Goal: Task Accomplishment & Management: Use online tool/utility

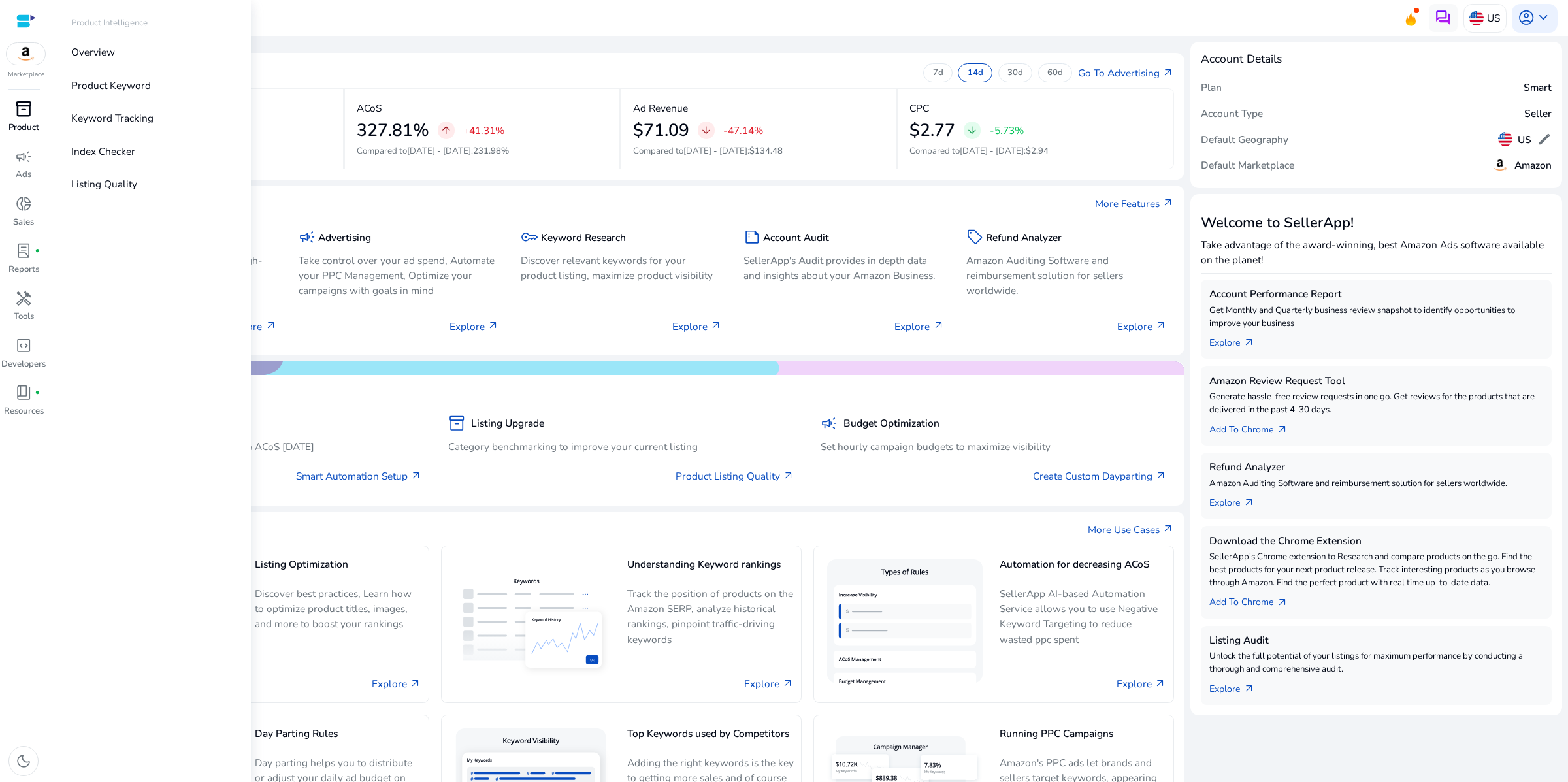
click at [30, 117] on span "inventory_2" at bounding box center [23, 109] width 17 height 17
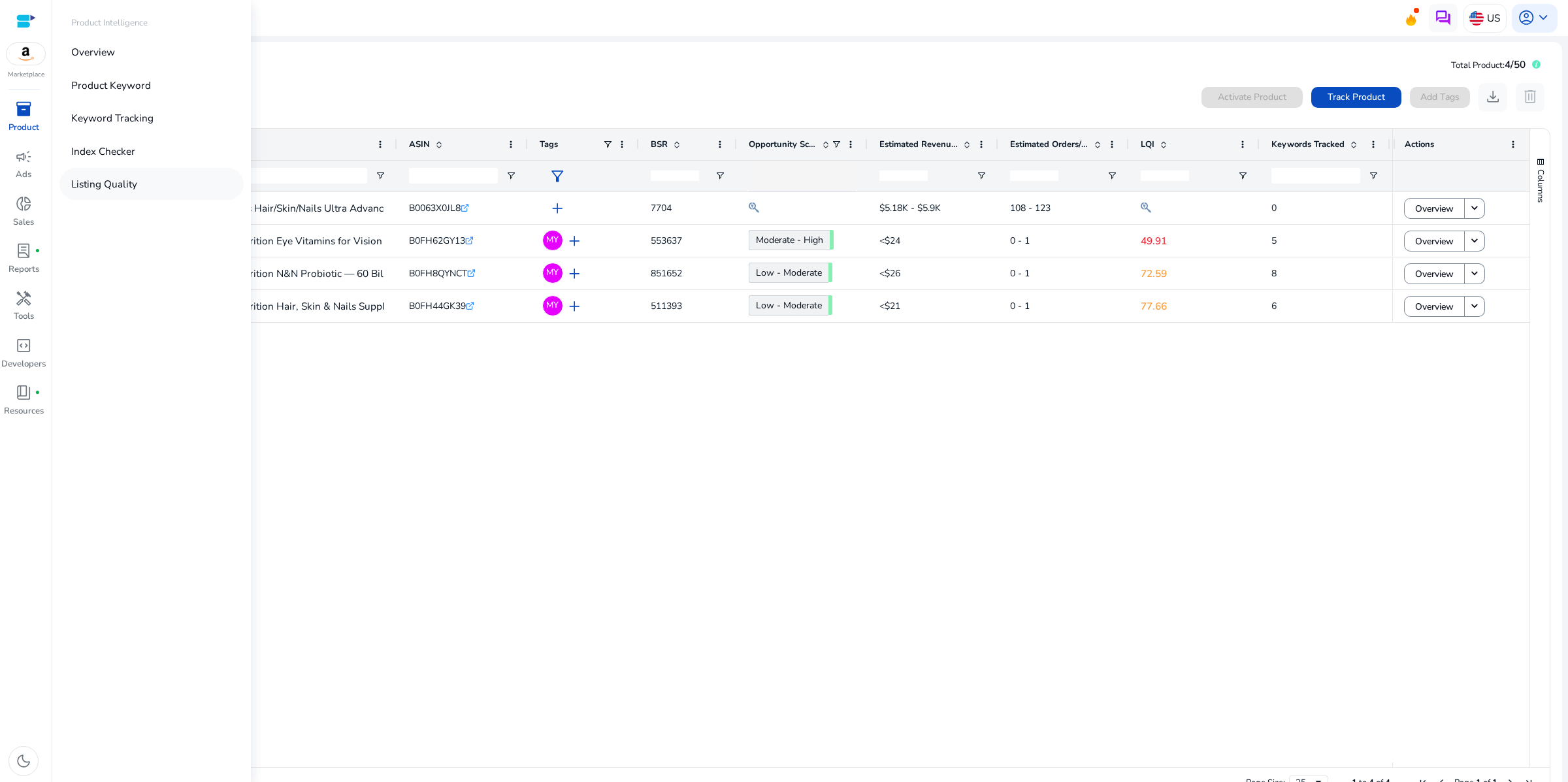
click at [137, 191] on p "Listing Quality" at bounding box center [104, 183] width 66 height 15
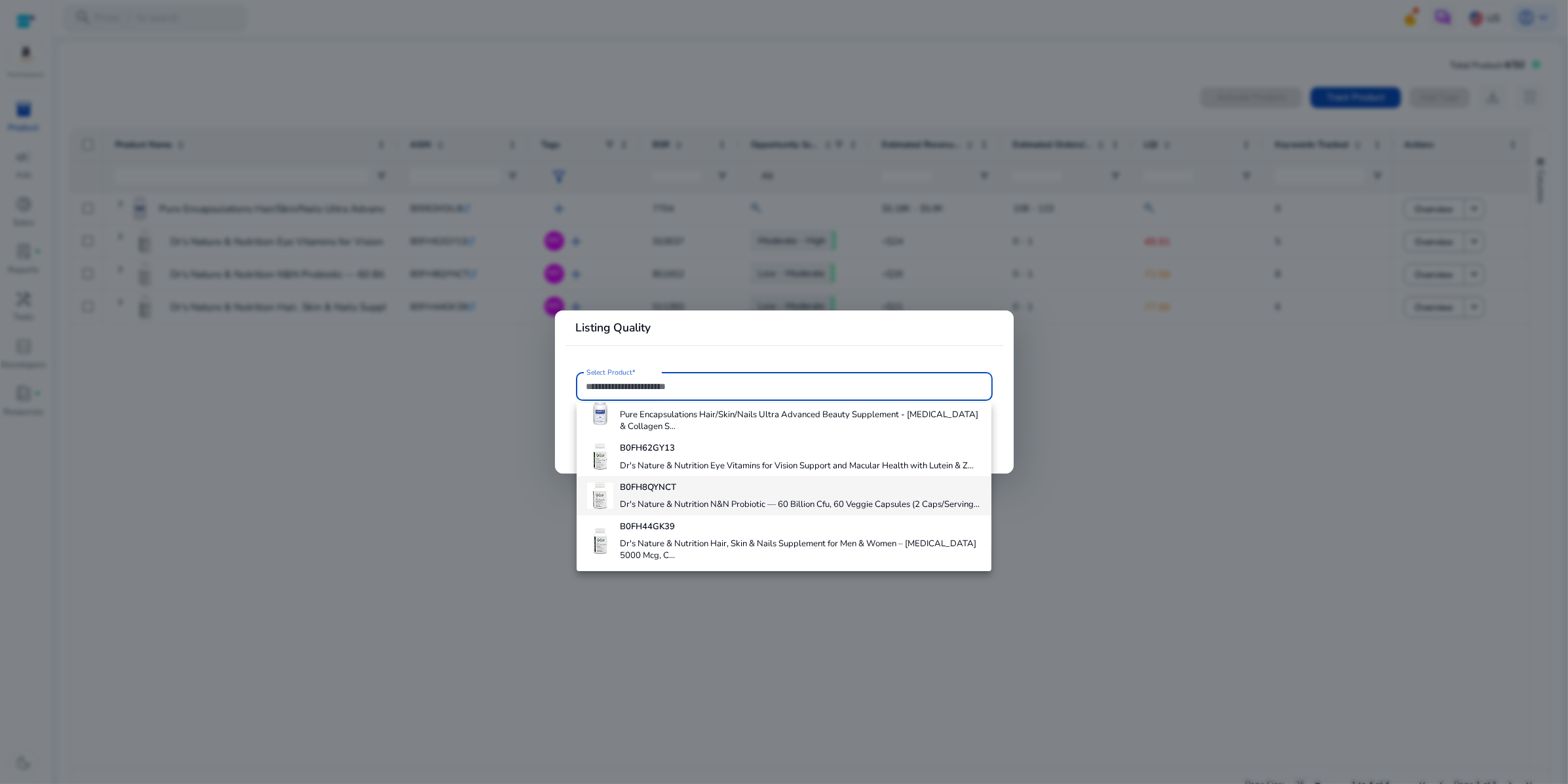
scroll to position [147, 0]
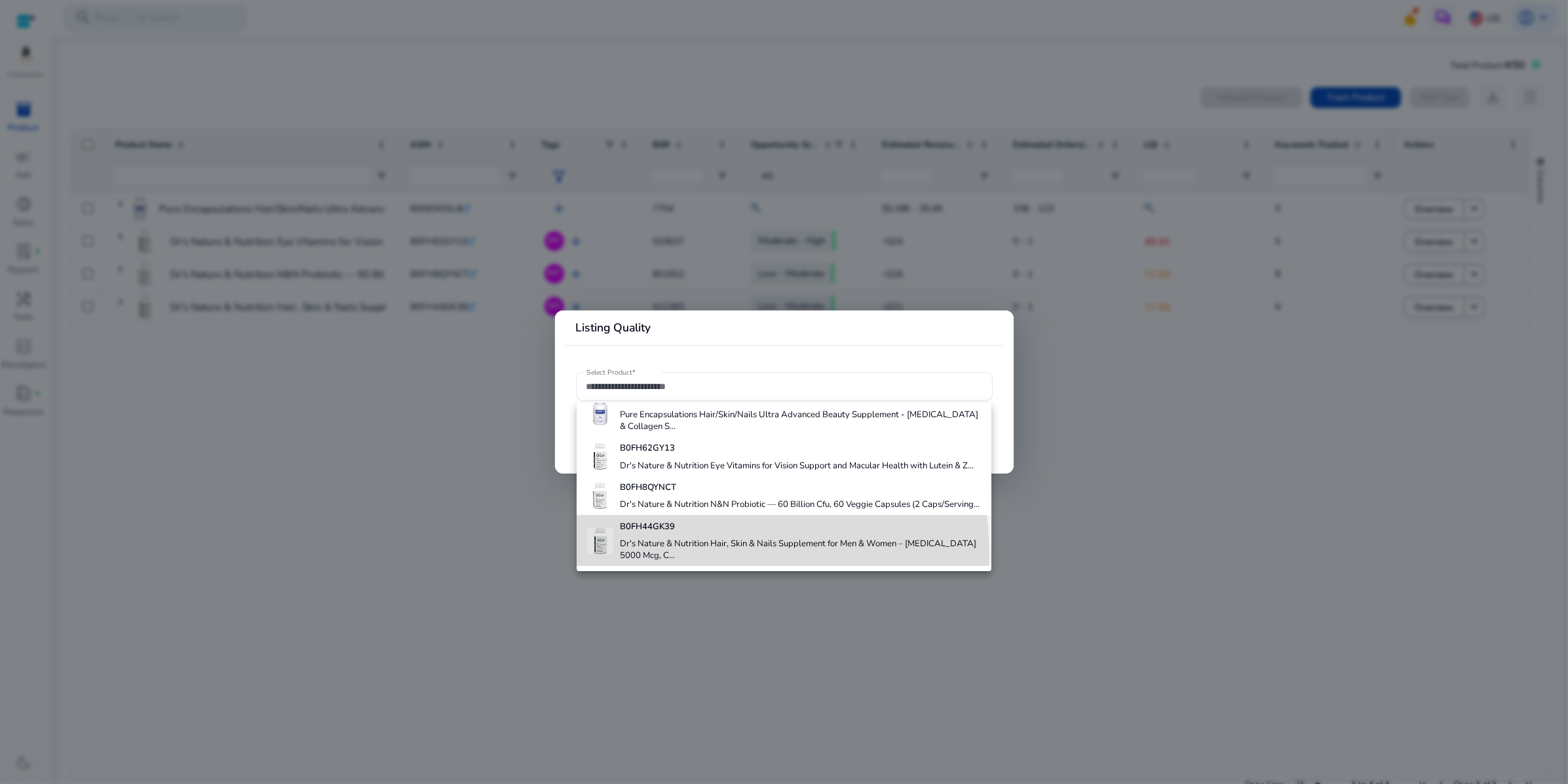
click at [682, 539] on h4 "Dr's Nature & Nutrition Hair, Skin & Nails Supplement for Men & Women – Biotin …" at bounding box center [800, 550] width 361 height 23
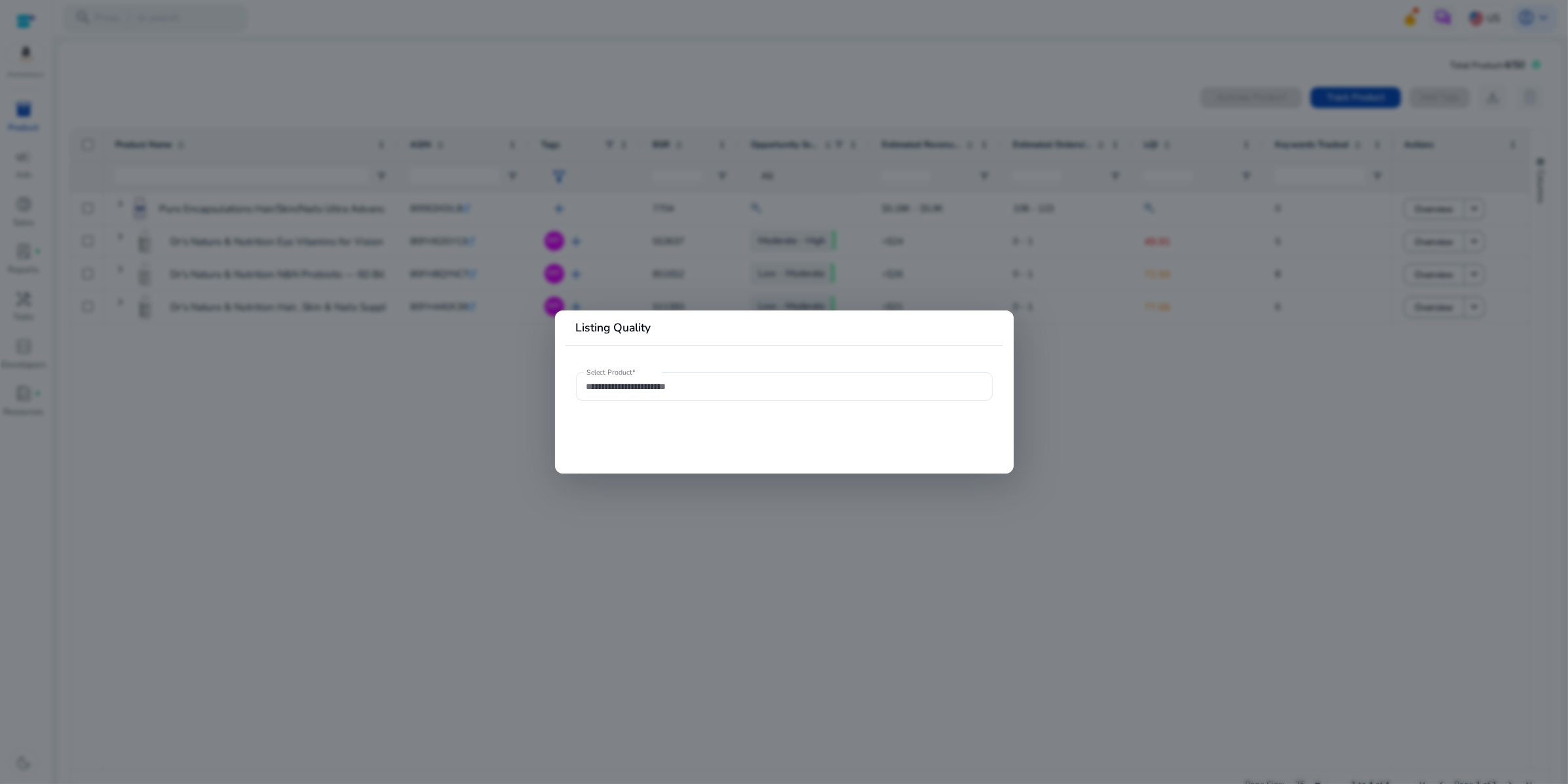
type input "**********"
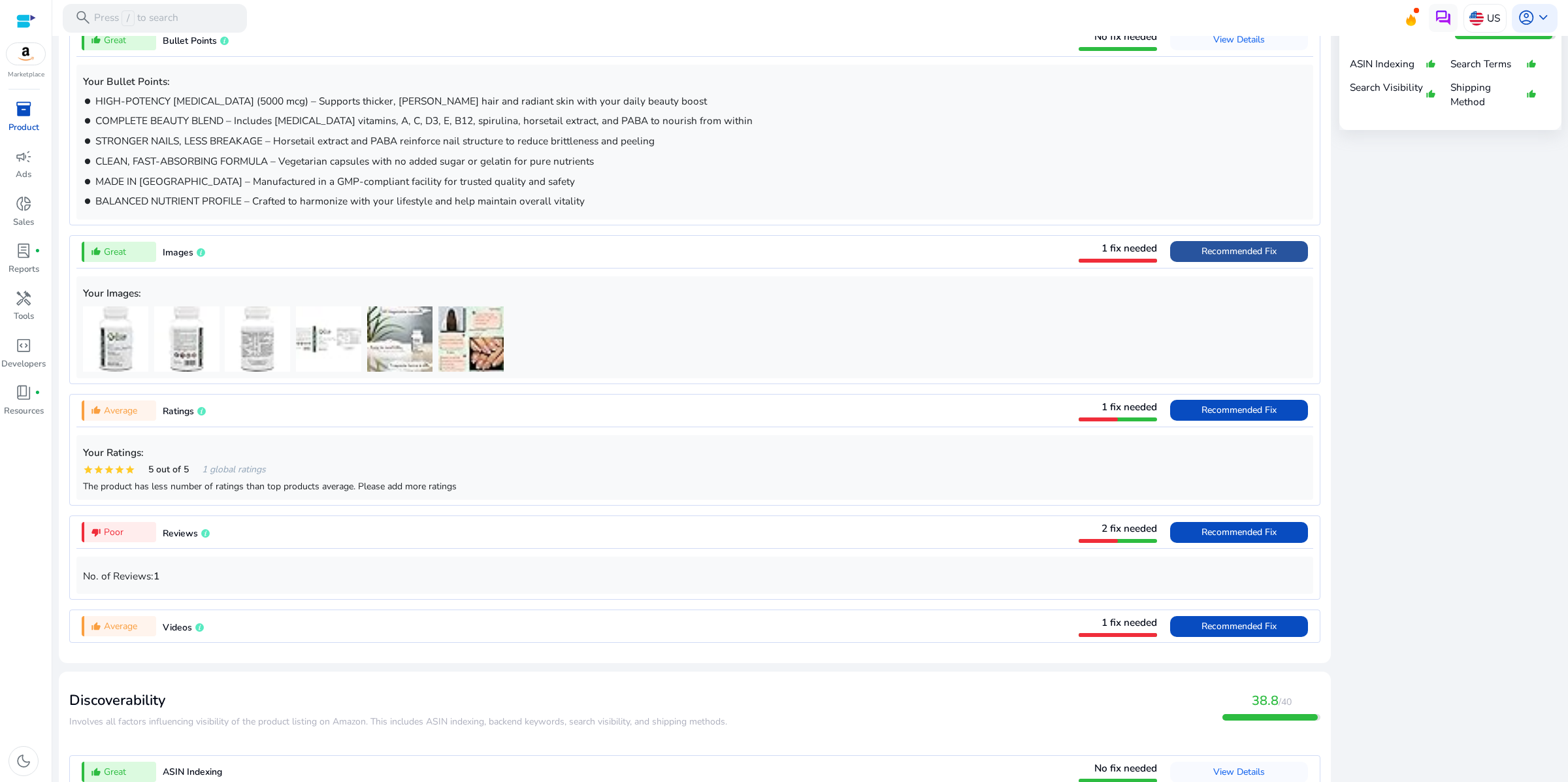
click at [1202, 257] on span "Recommended Fix" at bounding box center [1240, 251] width 75 height 12
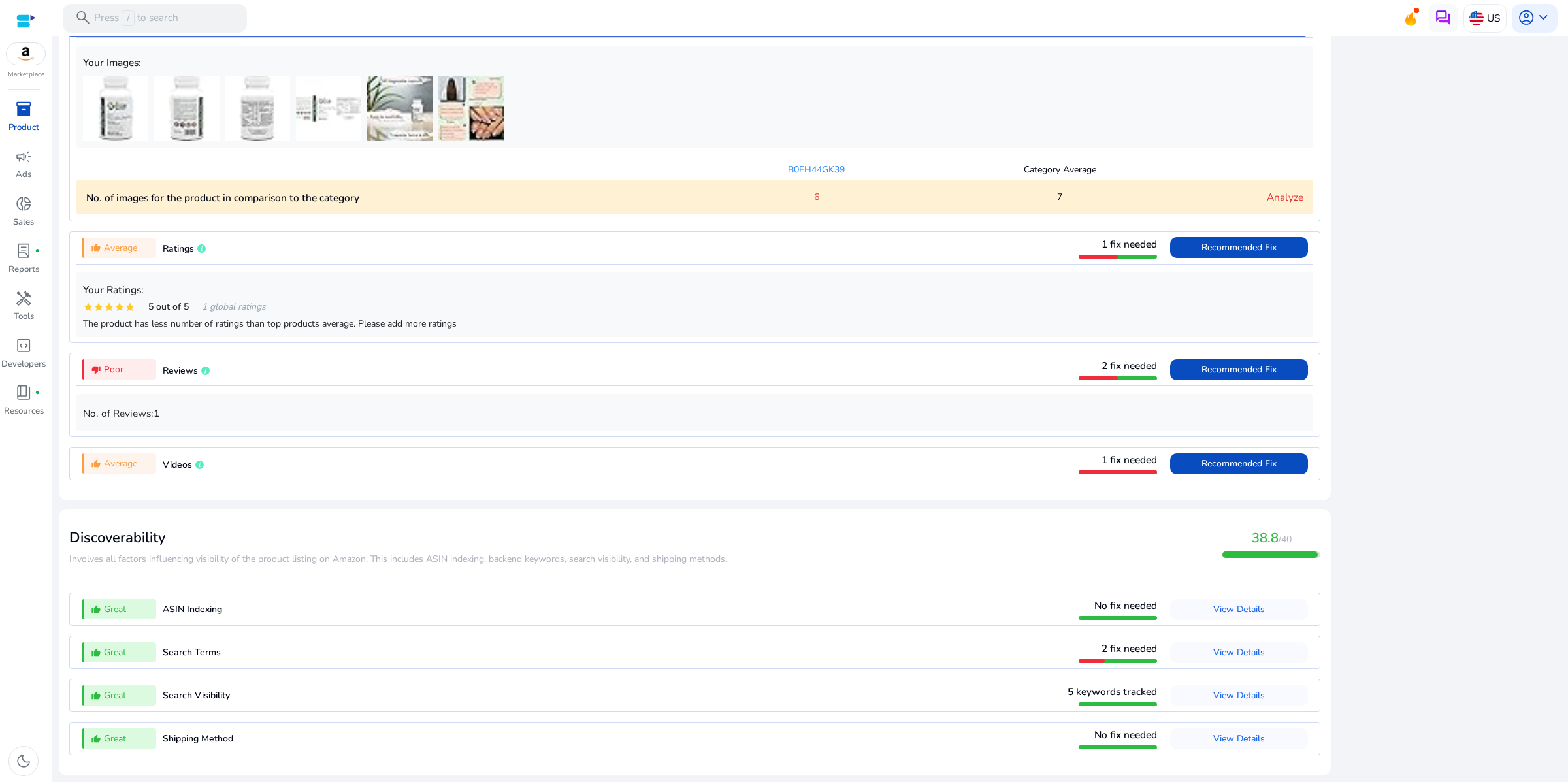
scroll to position [1335, 0]
click at [1202, 457] on span "Recommended Fix" at bounding box center [1240, 463] width 75 height 12
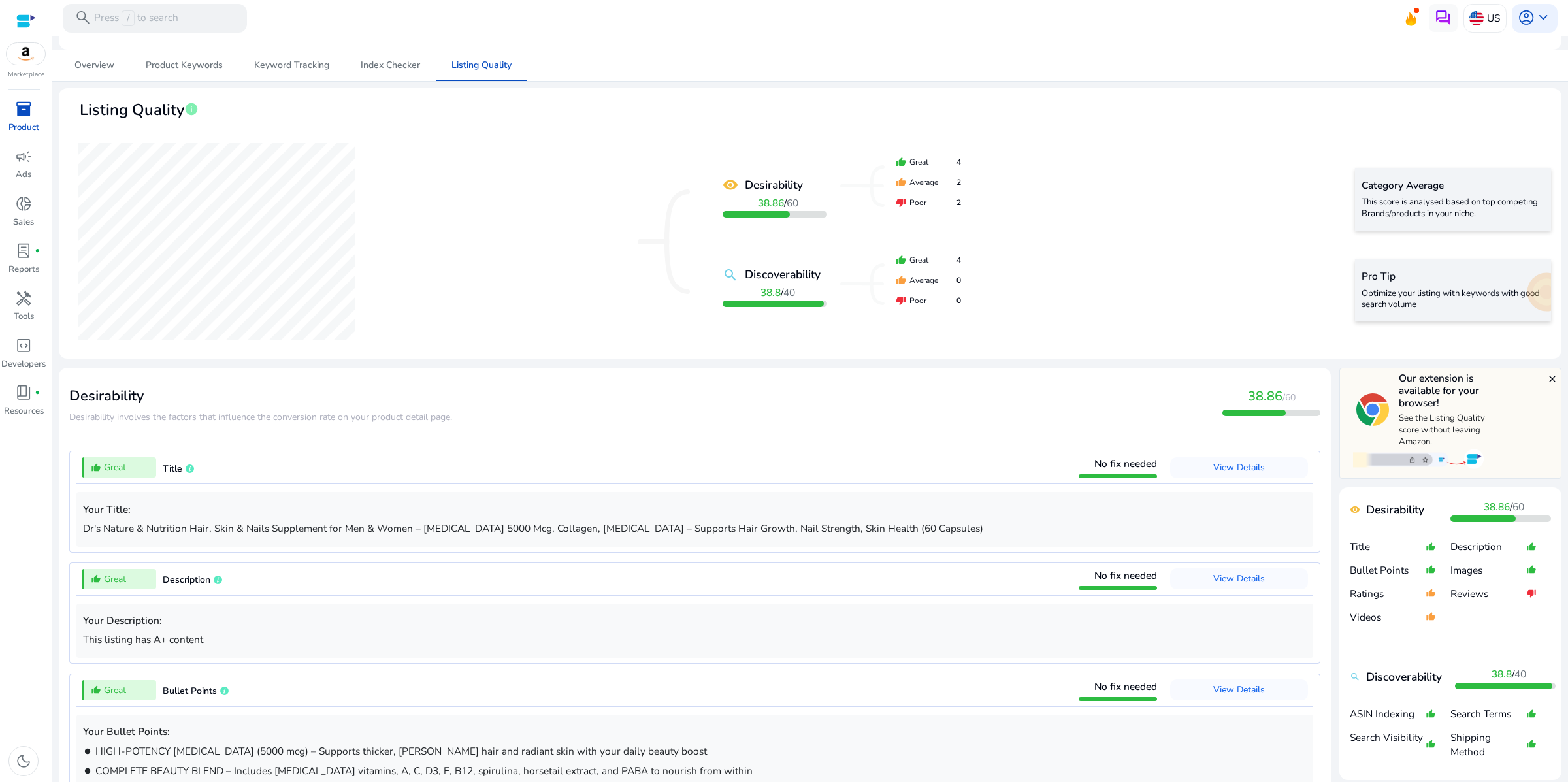
scroll to position [79, 0]
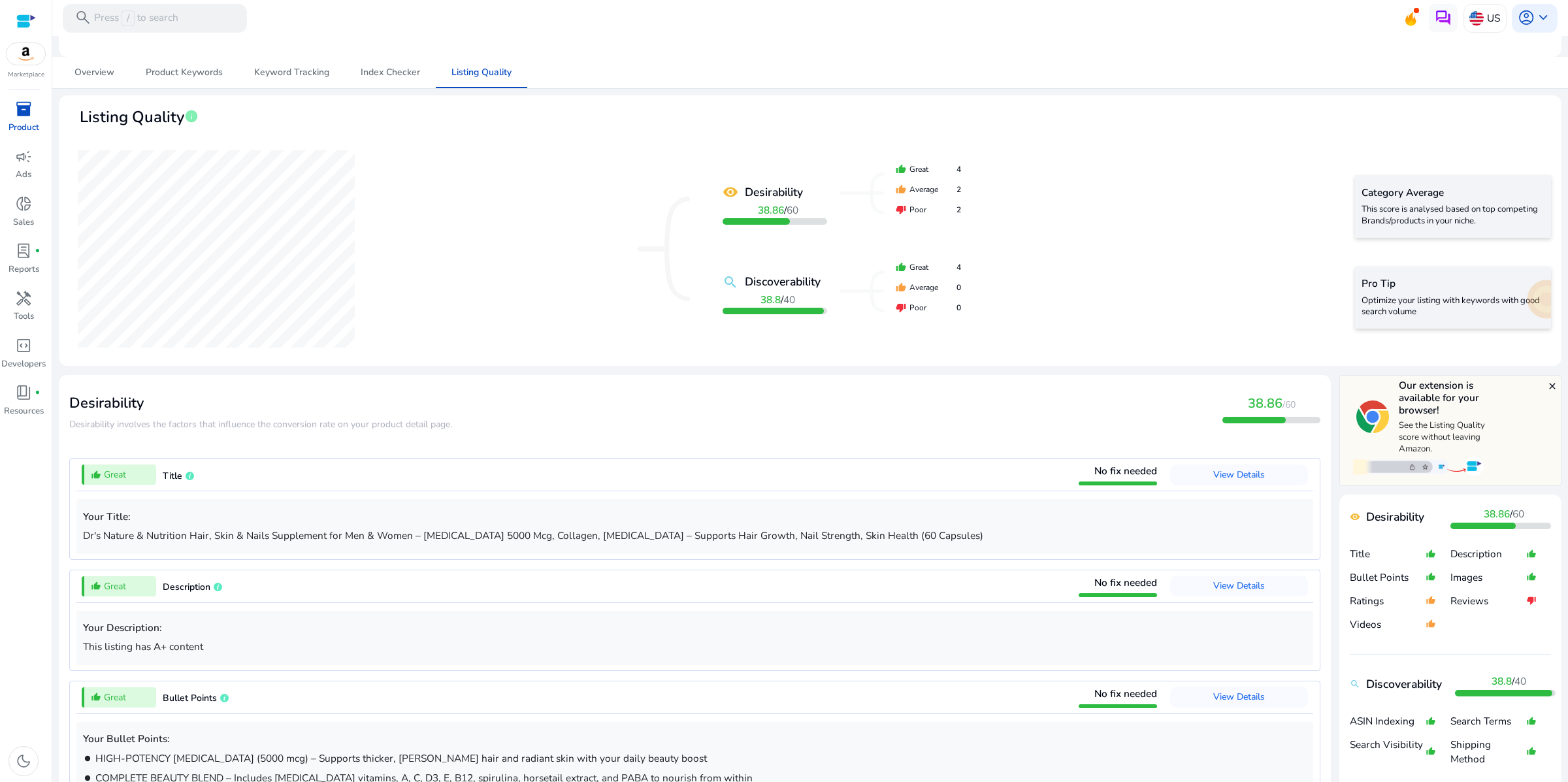
click at [739, 200] on mat-icon "remove_red_eye" at bounding box center [731, 192] width 16 height 16
